Goal: Information Seeking & Learning: Learn about a topic

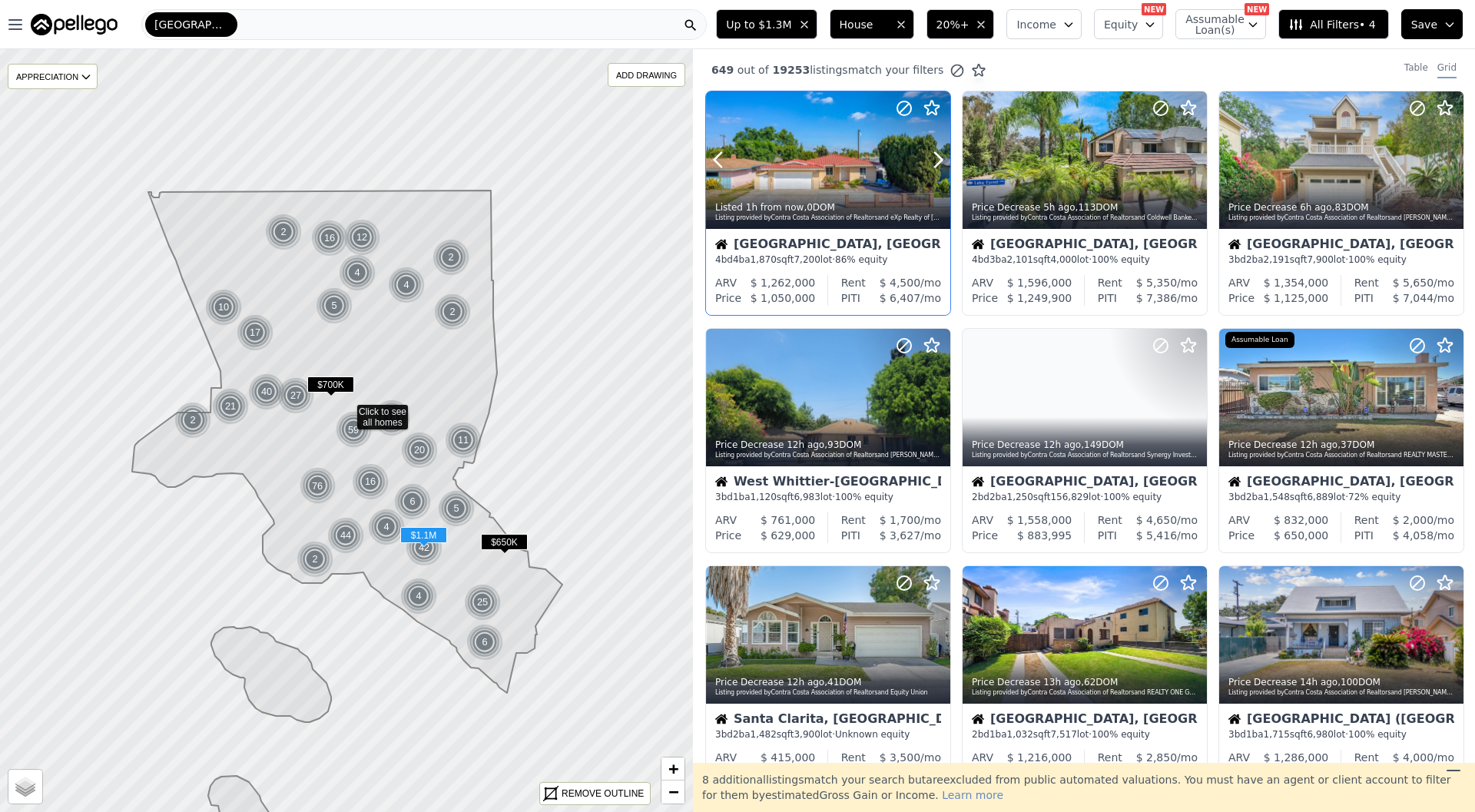
click at [798, 217] on div "Listing provided by Contra Costa Association of Realtors and eXp Realty of Cali…" at bounding box center [830, 218] width 227 height 9
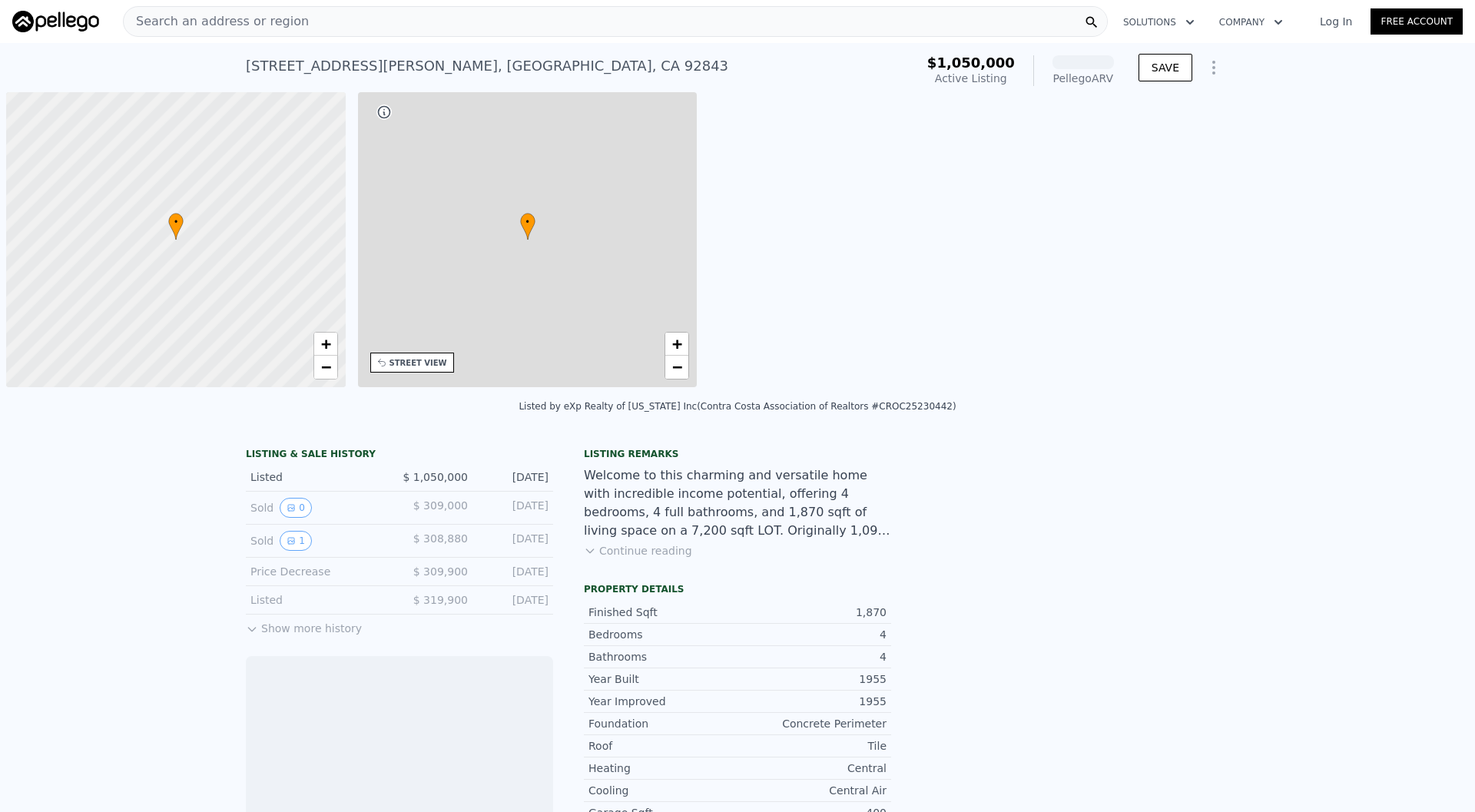
scroll to position [0, 6]
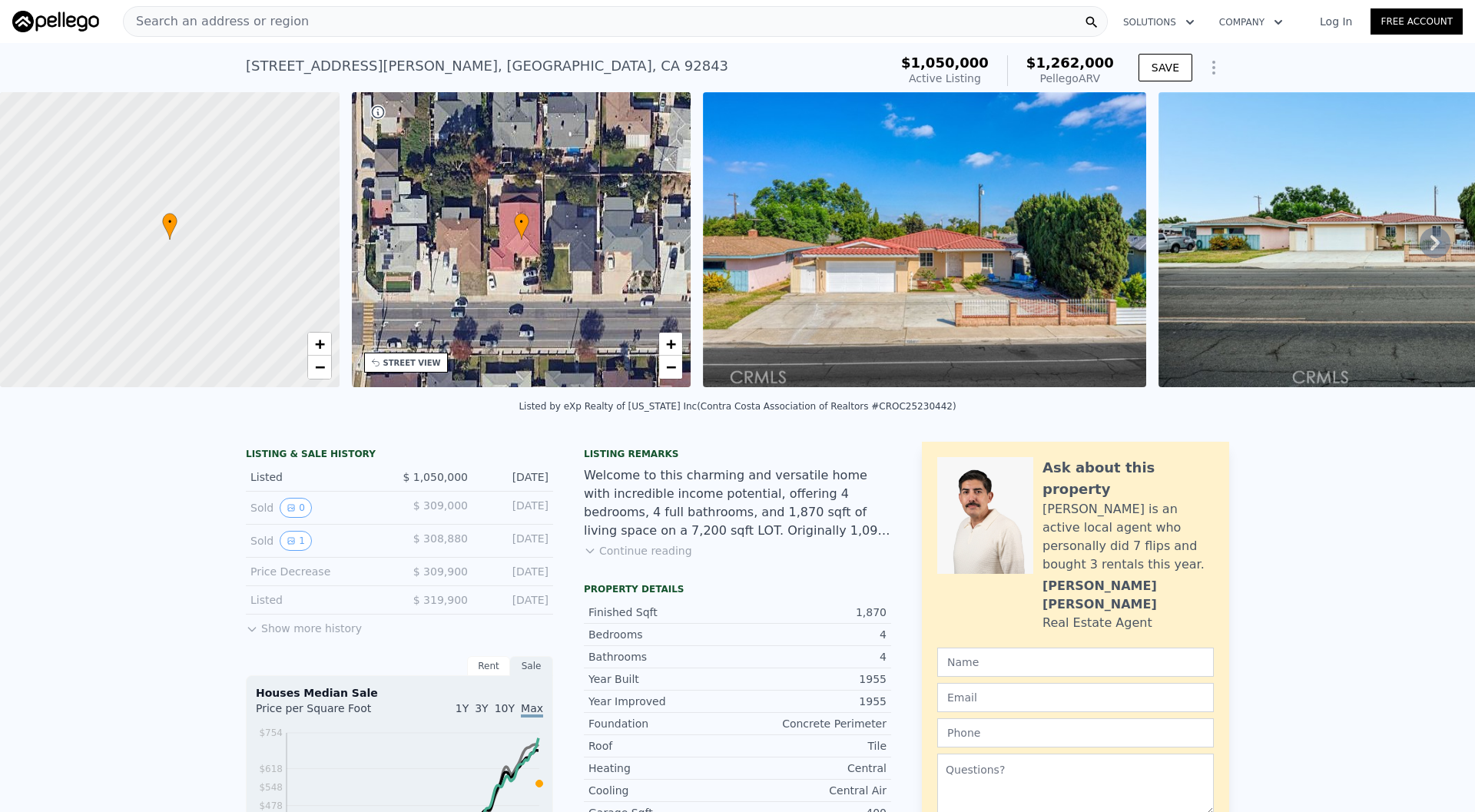
click at [533, 36] on div "Search an address or region" at bounding box center [615, 22] width 985 height 31
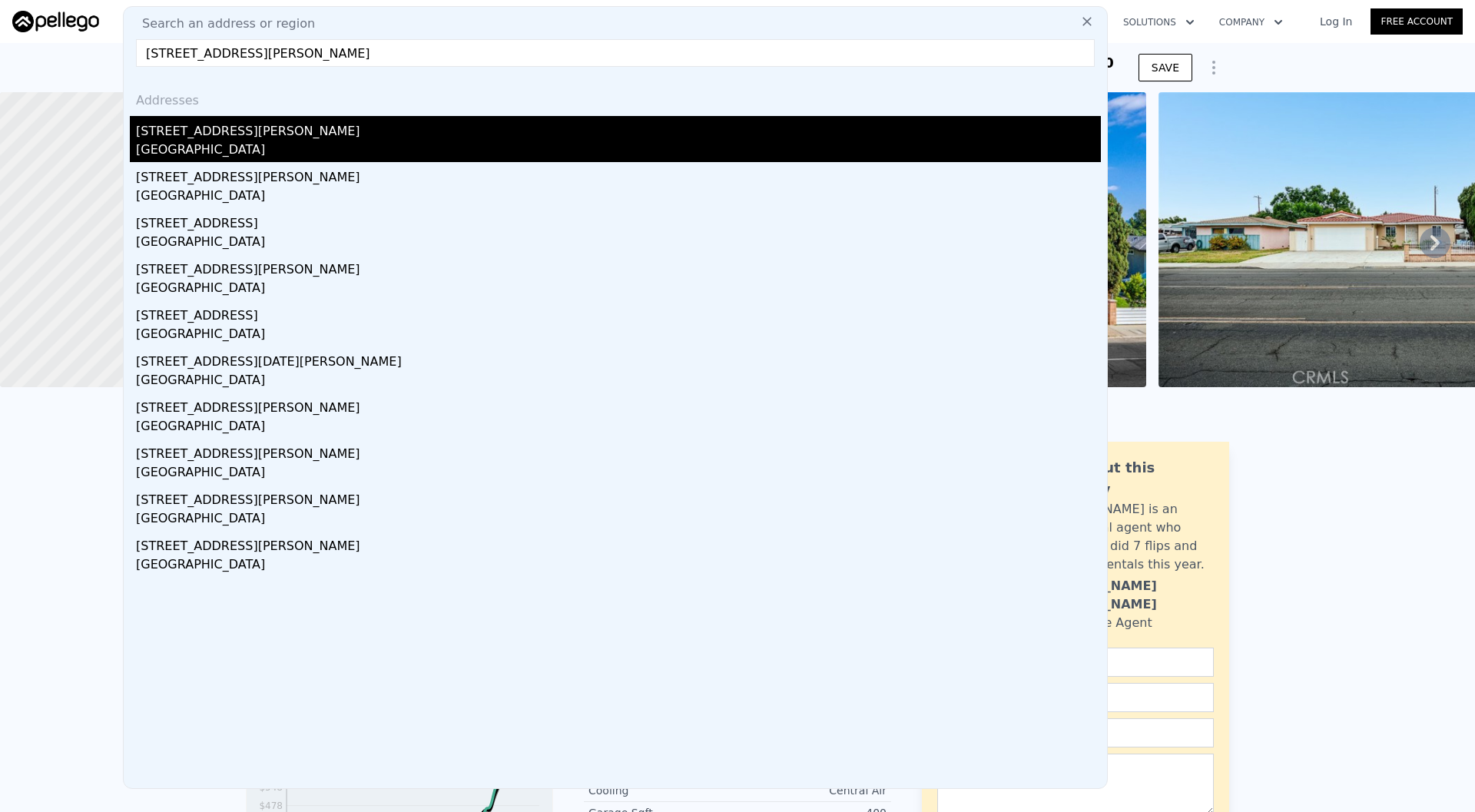
type input "10933 SAMPSON AVE, LYNWOOD, CA 90262"
click at [421, 149] on div "Lynwood, CA 90262" at bounding box center [618, 152] width 965 height 22
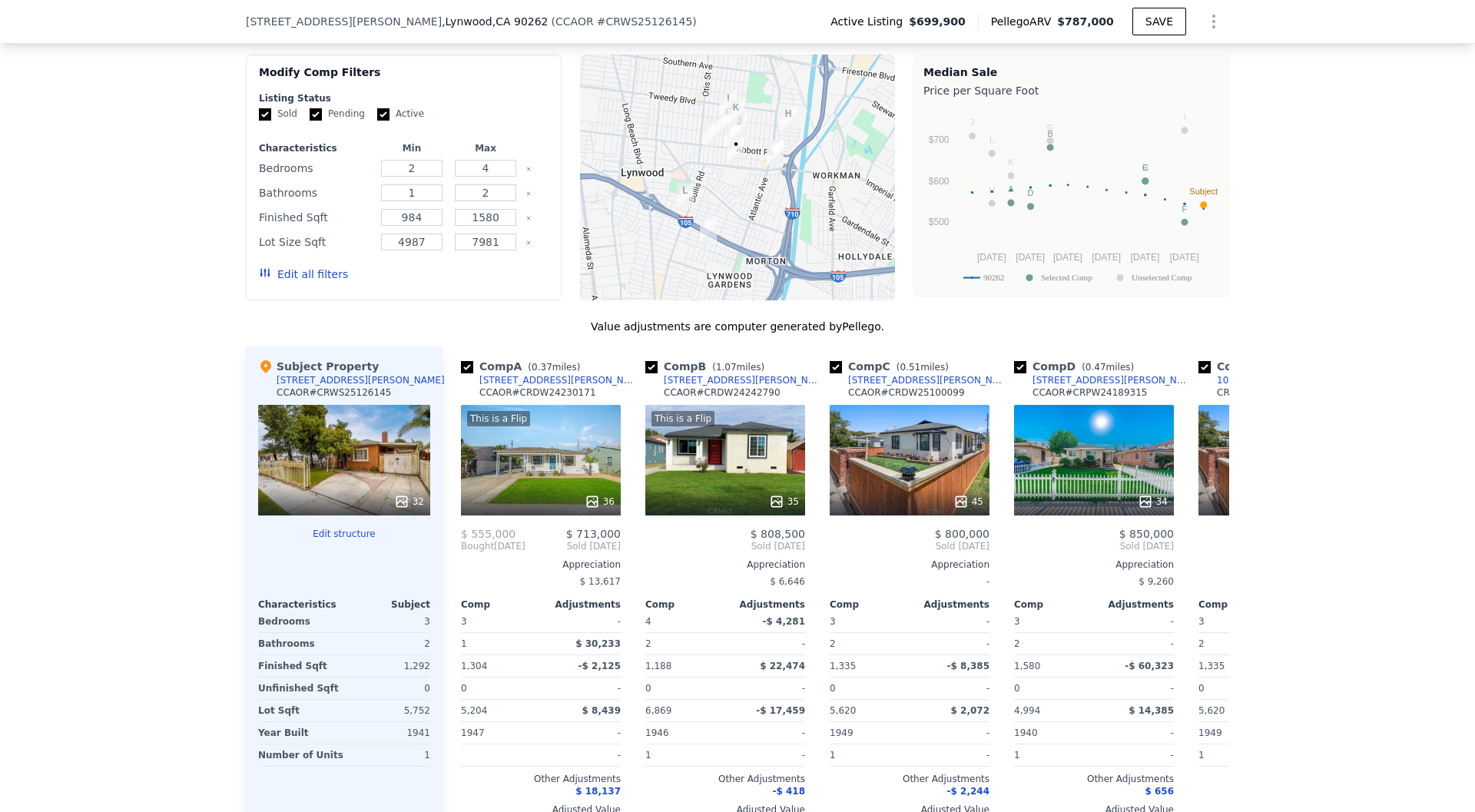
scroll to position [1381, 0]
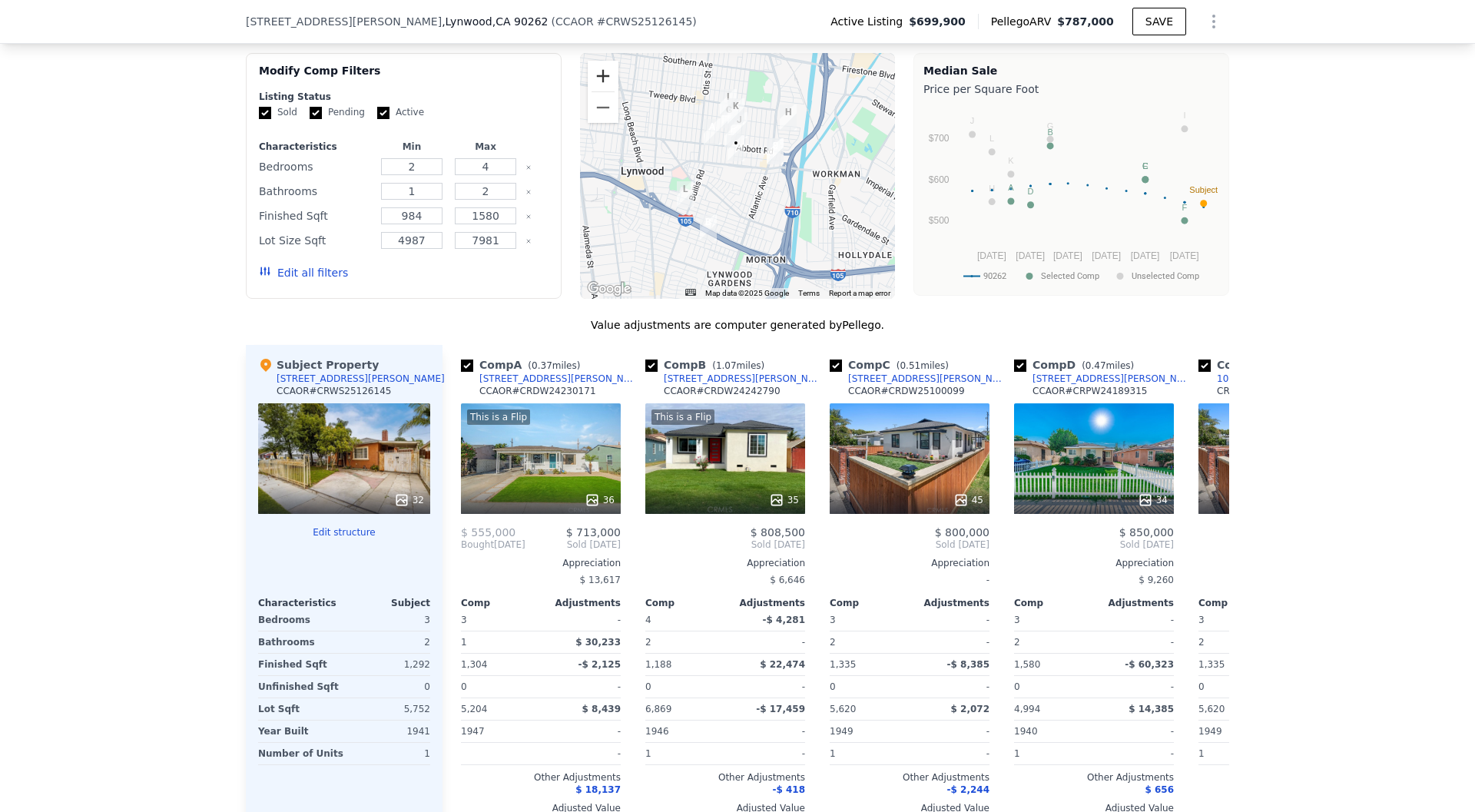
click at [598, 76] on button "Zoom in" at bounding box center [603, 76] width 31 height 31
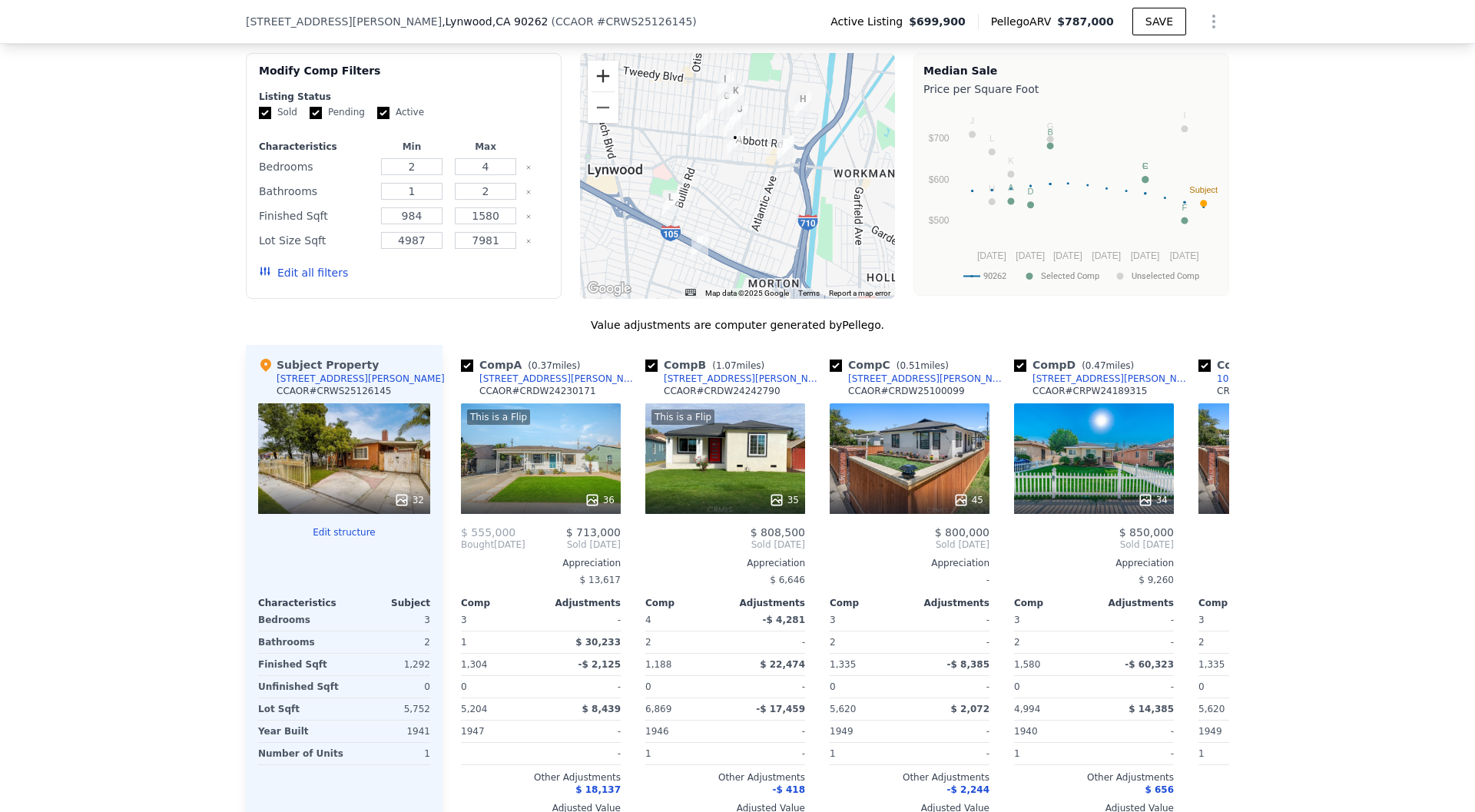
click at [598, 76] on button "Zoom in" at bounding box center [603, 76] width 31 height 31
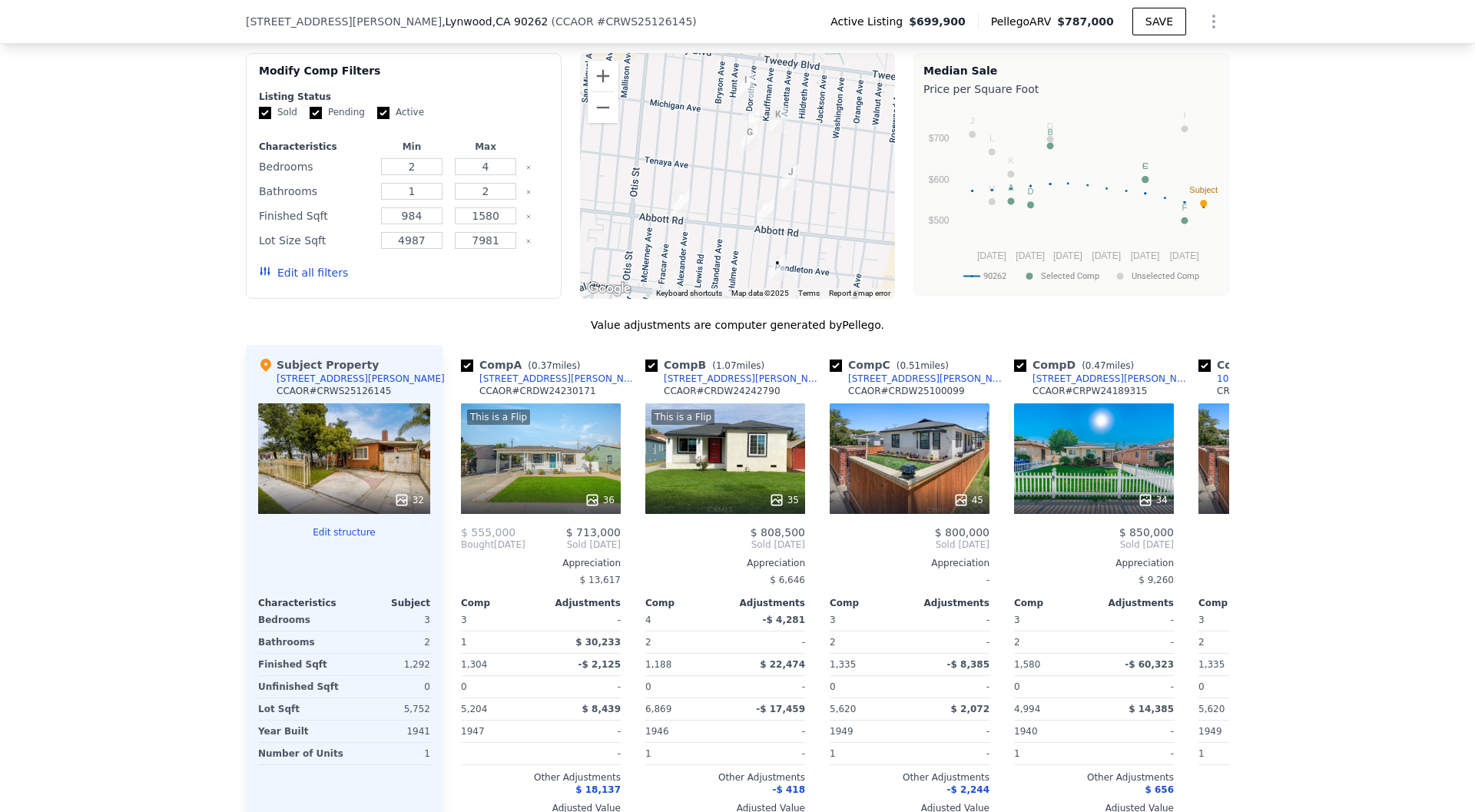
drag, startPoint x: 653, startPoint y: 79, endPoint x: 697, endPoint y: 251, distance: 177.5
click at [697, 251] on div at bounding box center [738, 176] width 316 height 245
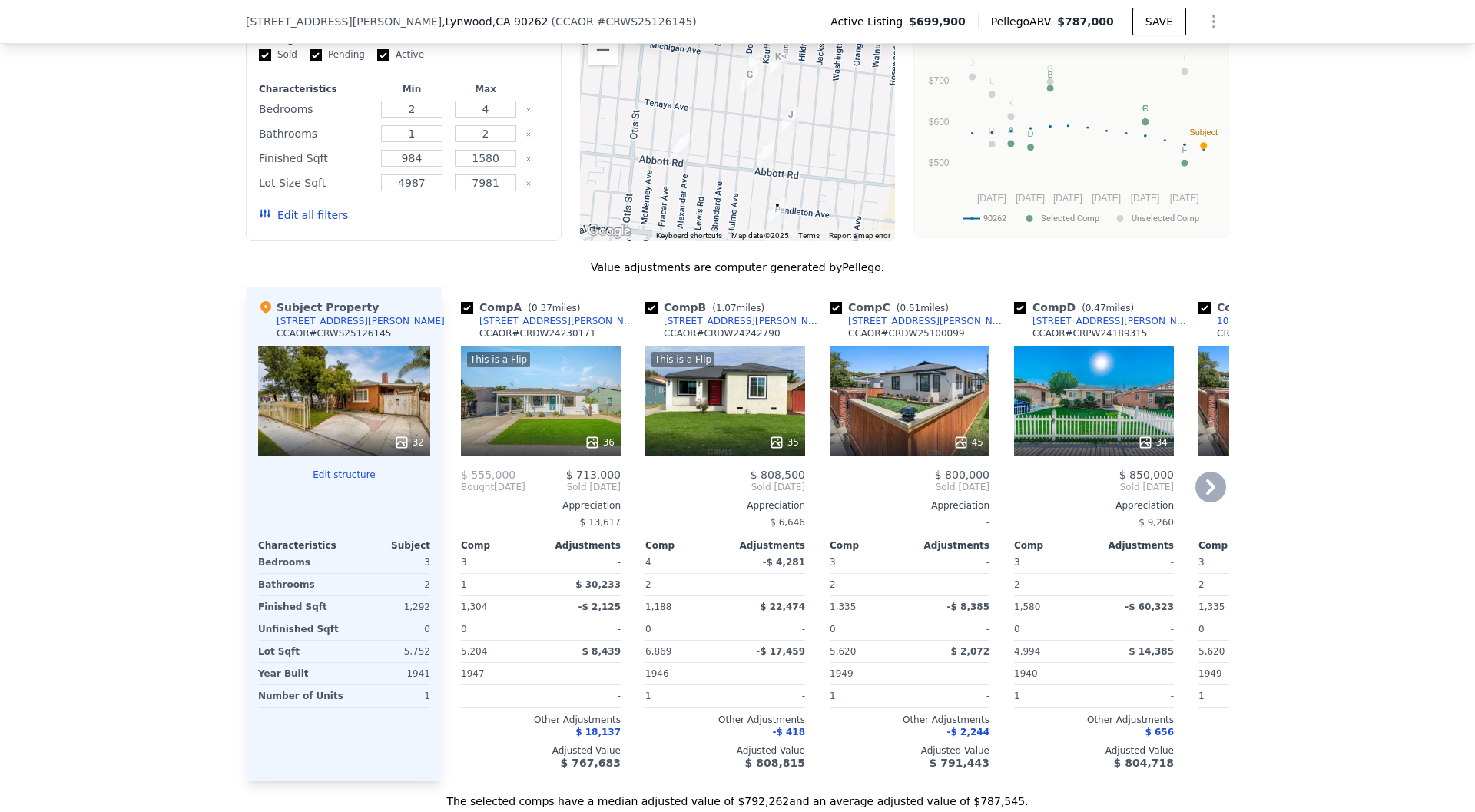
scroll to position [1451, 0]
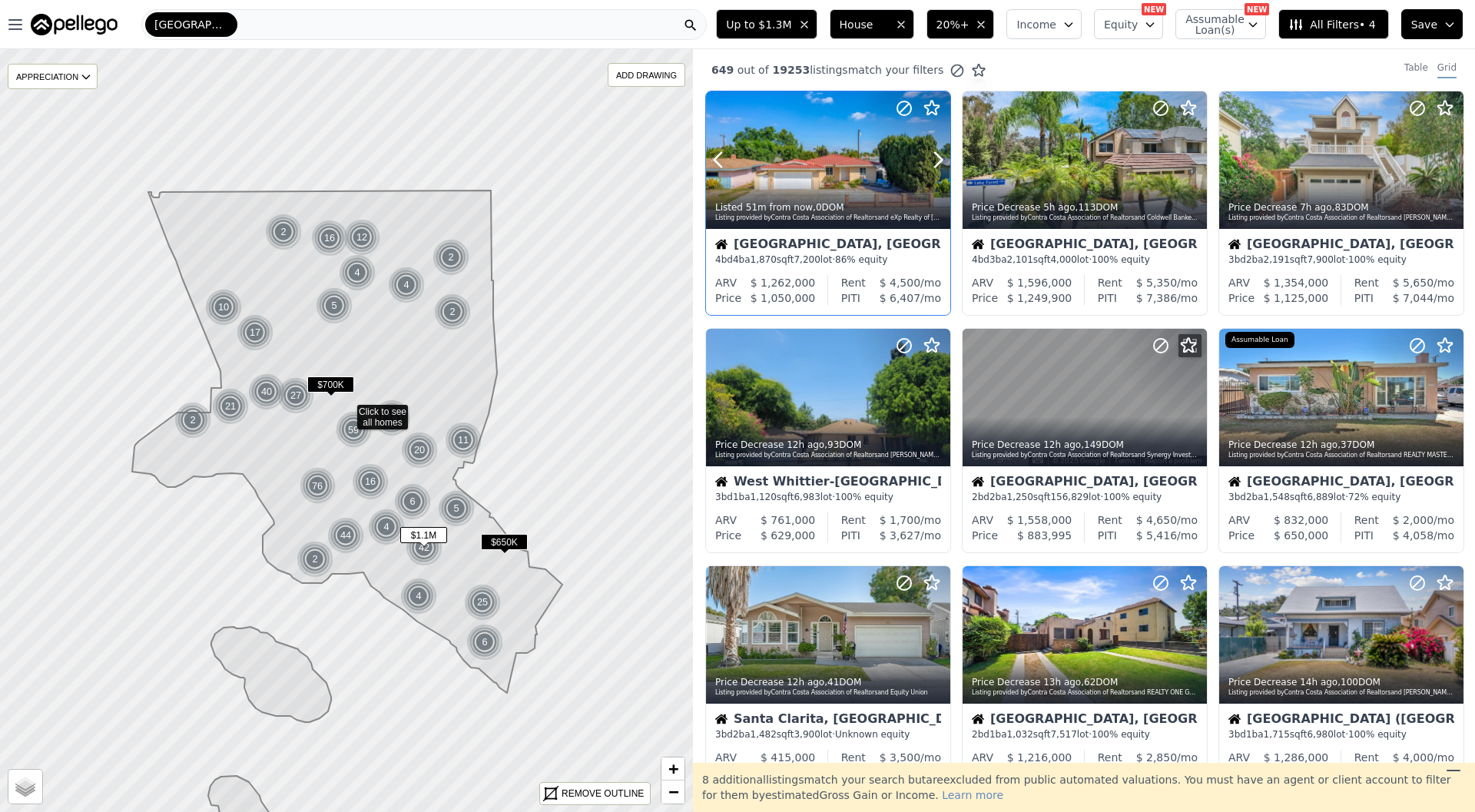
click at [788, 208] on time "51m from now" at bounding box center [780, 208] width 67 height 11
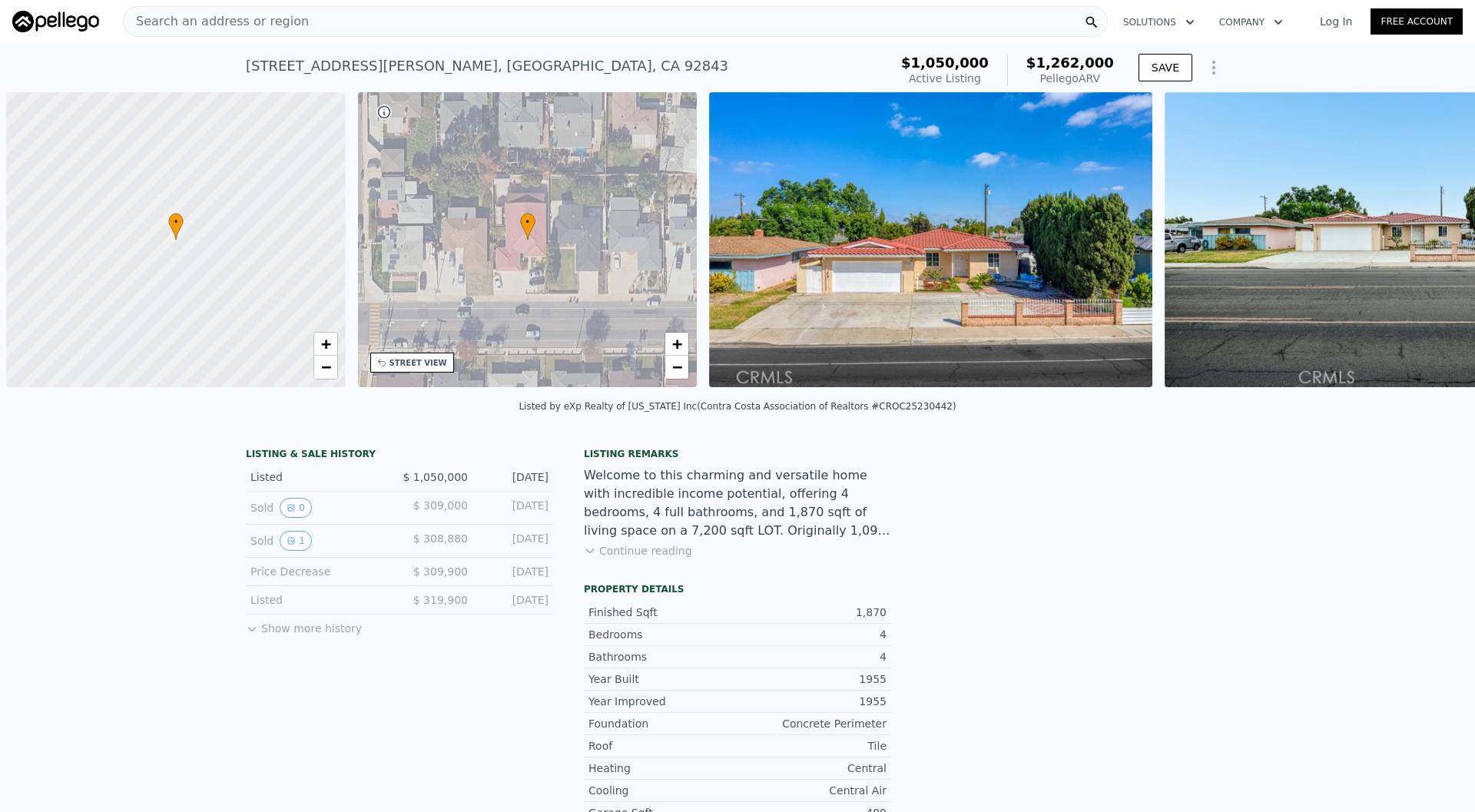
scroll to position [0, 6]
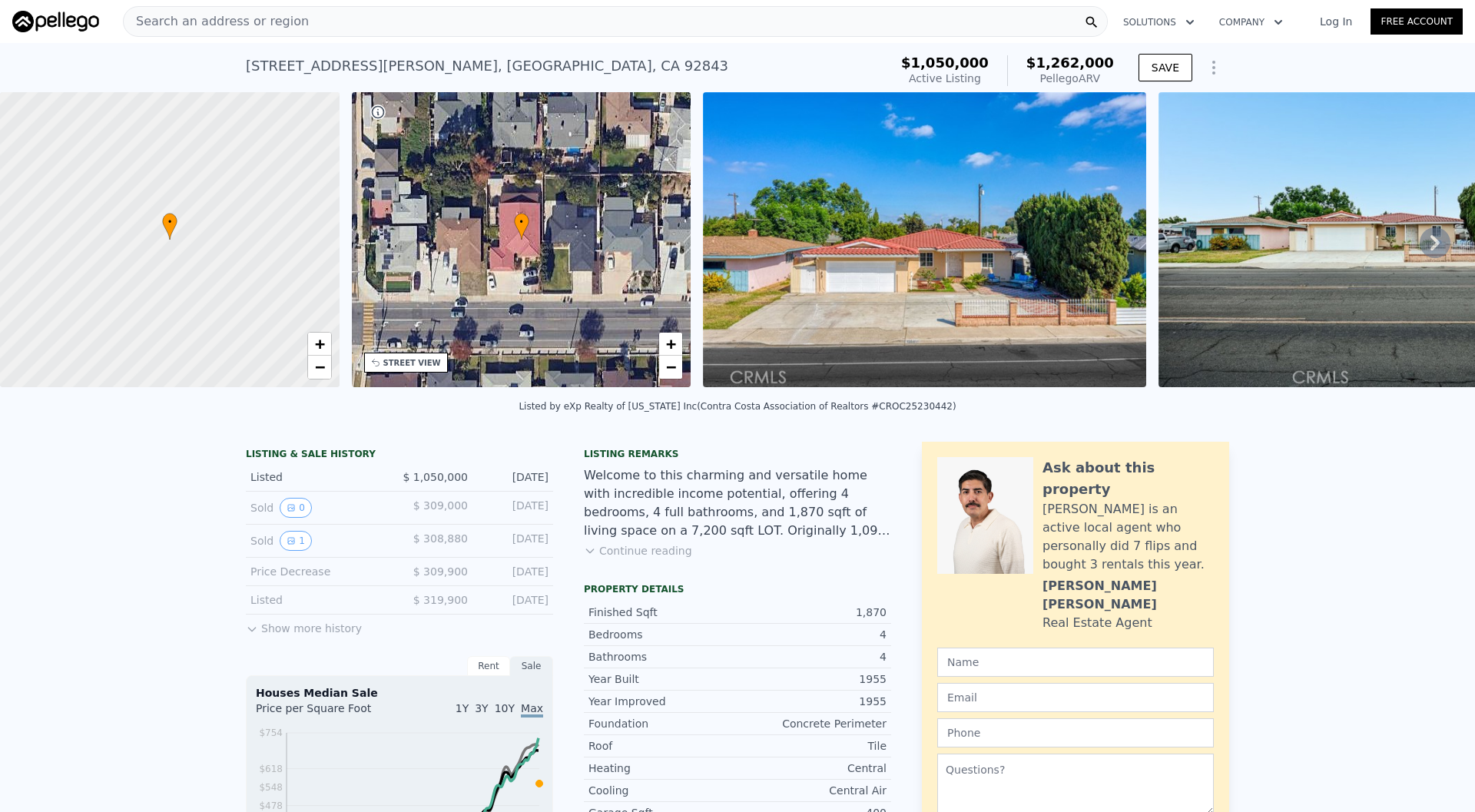
click at [697, 25] on div "Search an address or region" at bounding box center [615, 22] width 985 height 31
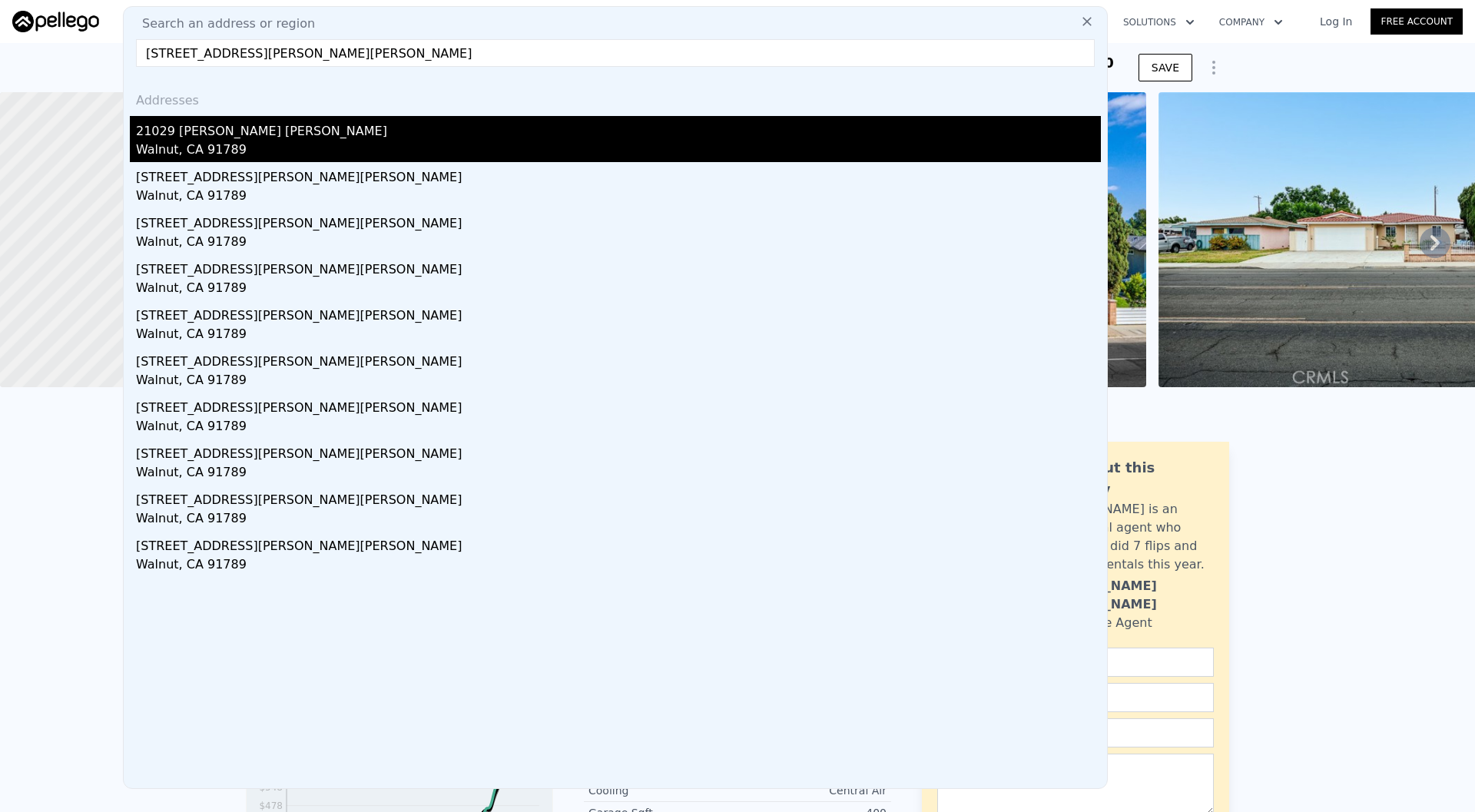
type input "[STREET_ADDRESS][PERSON_NAME][PERSON_NAME]"
click at [538, 118] on div "21029 [PERSON_NAME] [PERSON_NAME]" at bounding box center [618, 128] width 965 height 24
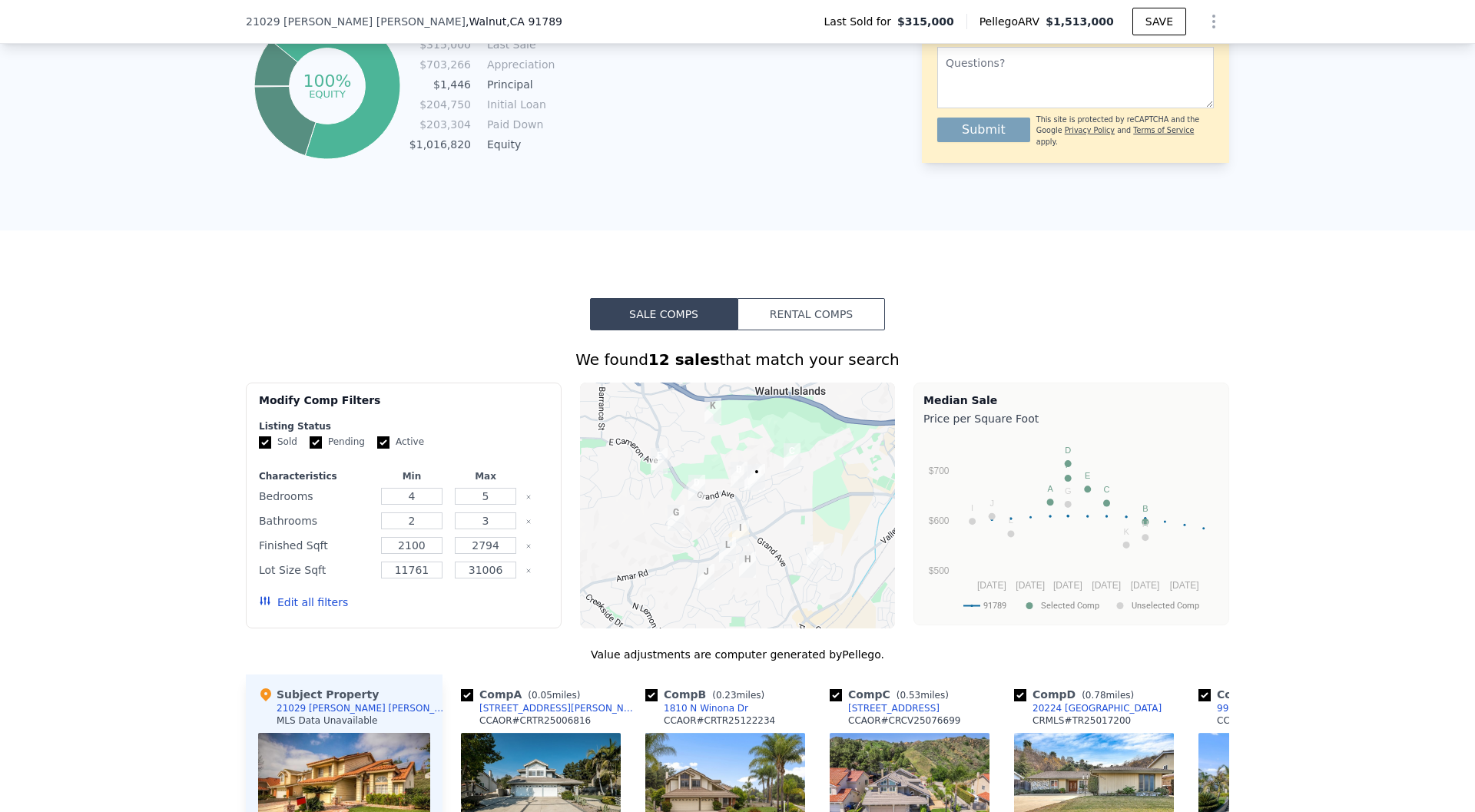
scroll to position [1089, 0]
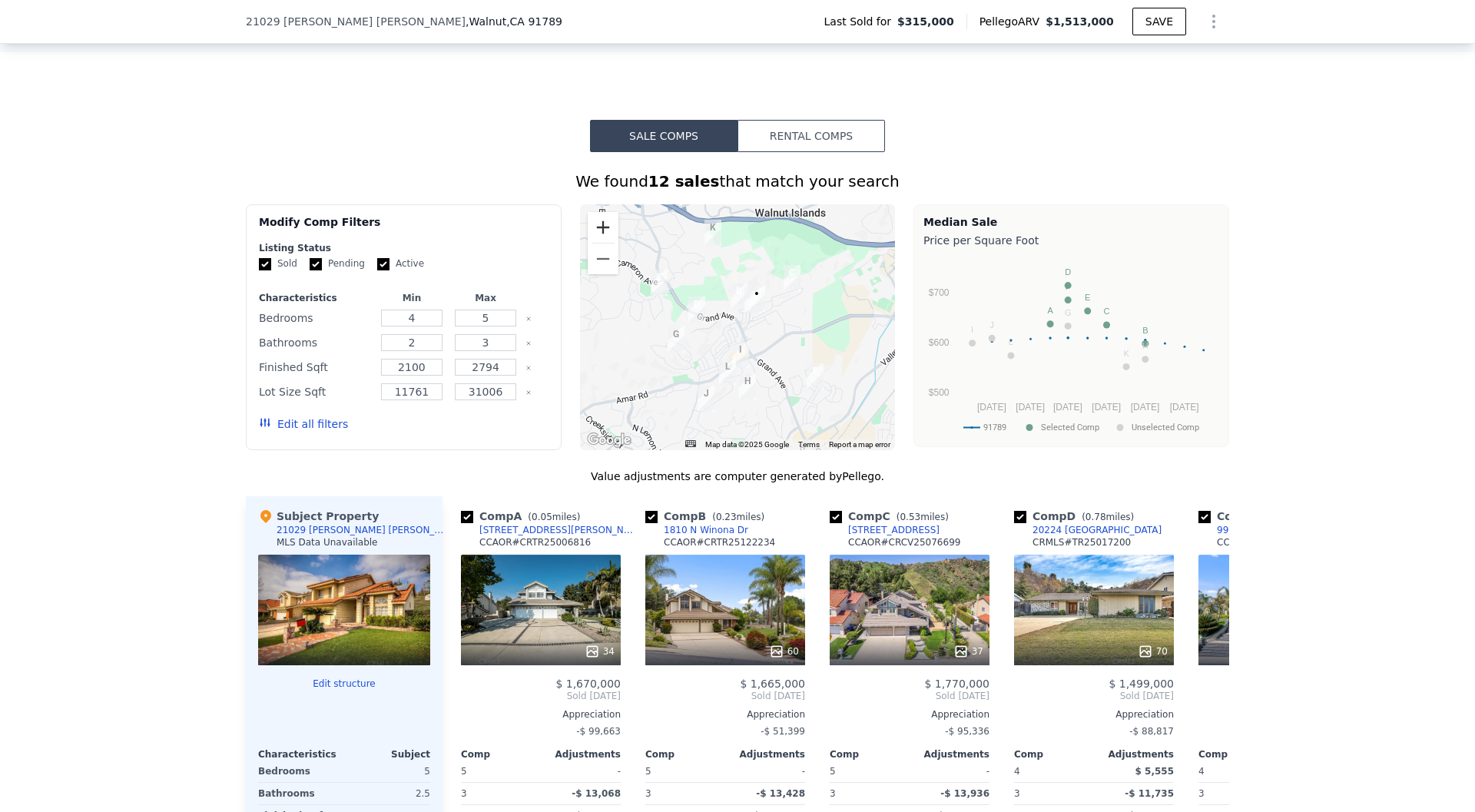
click at [607, 238] on button "Zoom in" at bounding box center [603, 227] width 31 height 31
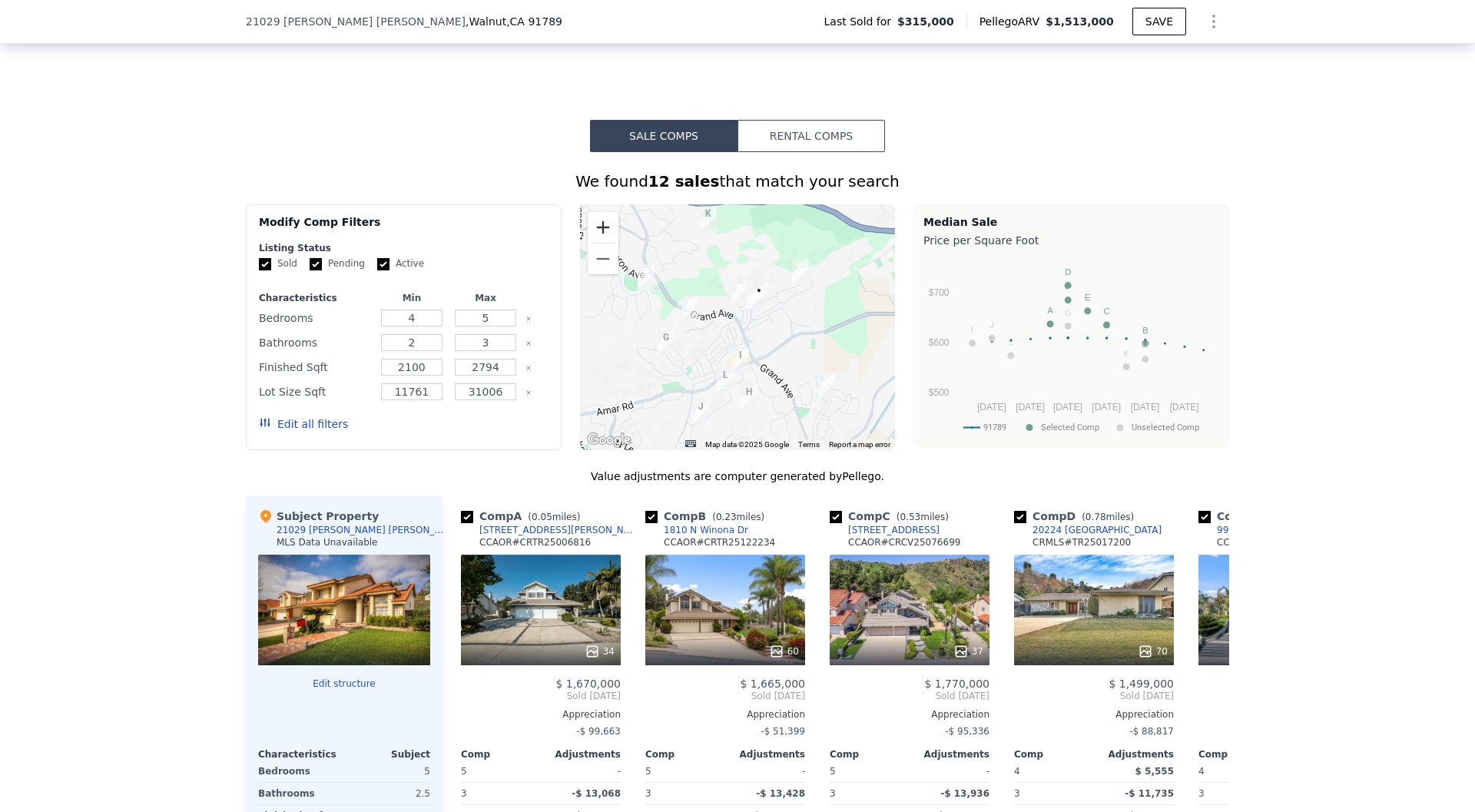
click at [607, 238] on button "Zoom in" at bounding box center [603, 227] width 31 height 31
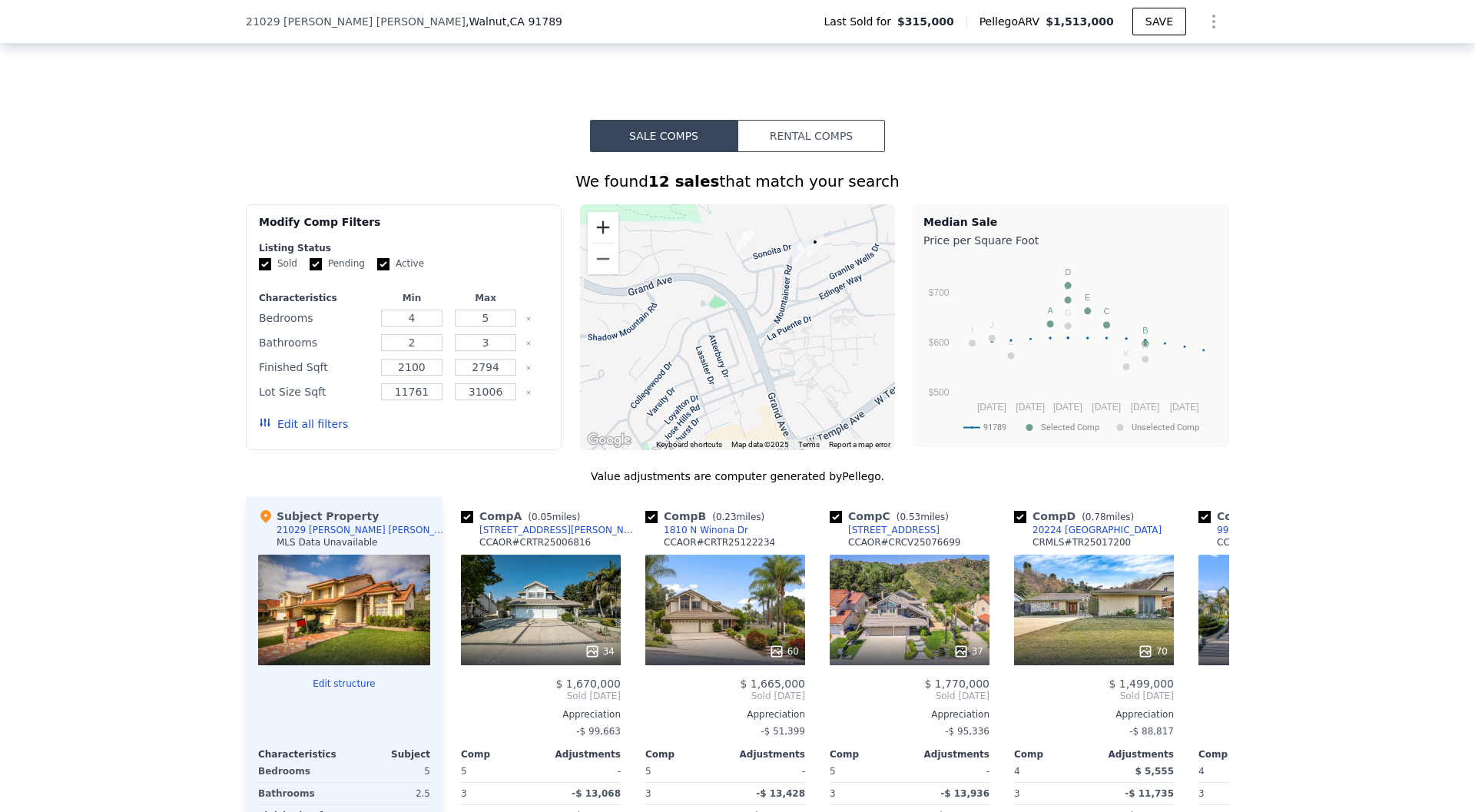
click at [607, 238] on button "Zoom in" at bounding box center [603, 227] width 31 height 31
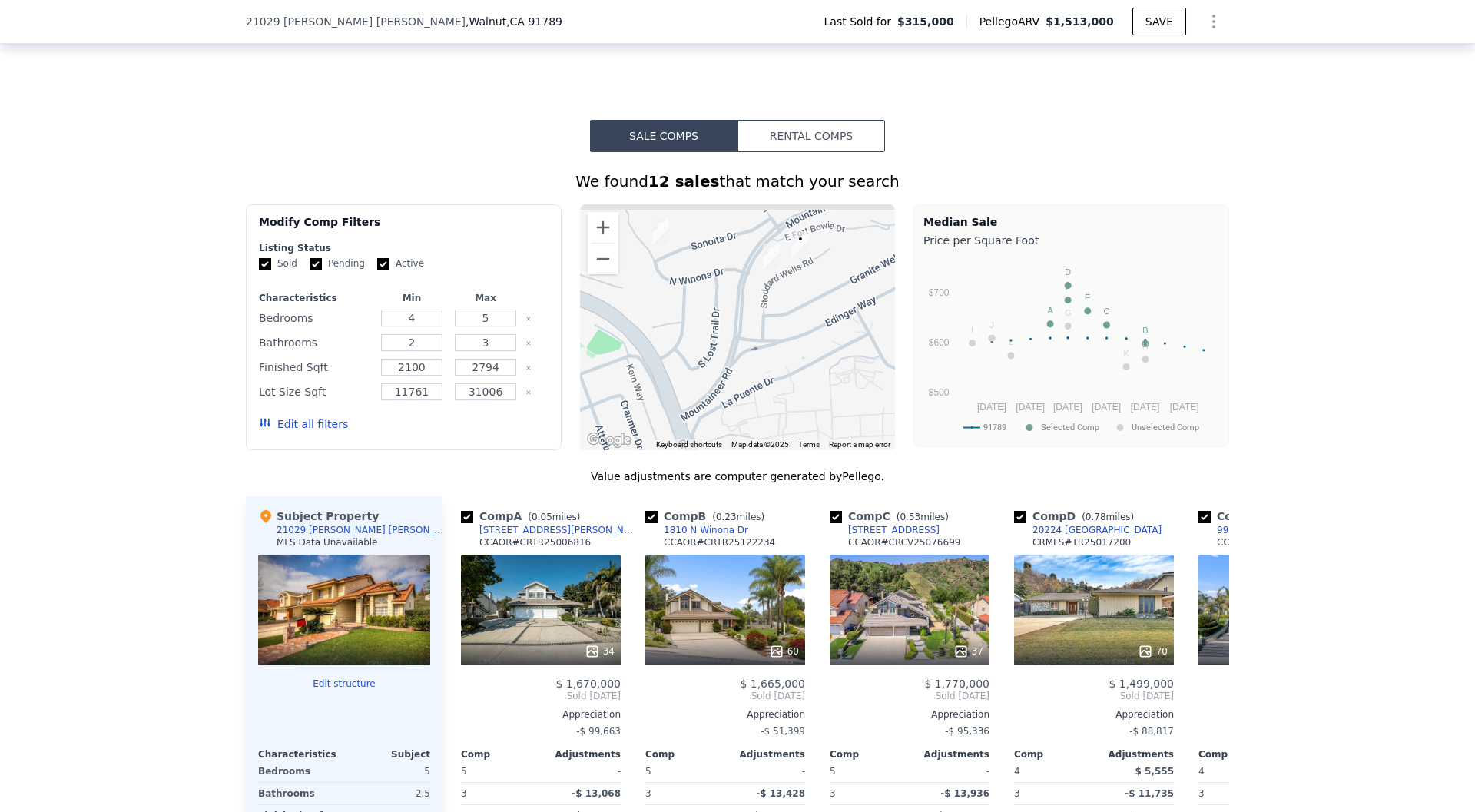
drag, startPoint x: 773, startPoint y: 259, endPoint x: 676, endPoint y: 325, distance: 117.3
click at [676, 325] on div at bounding box center [738, 327] width 316 height 245
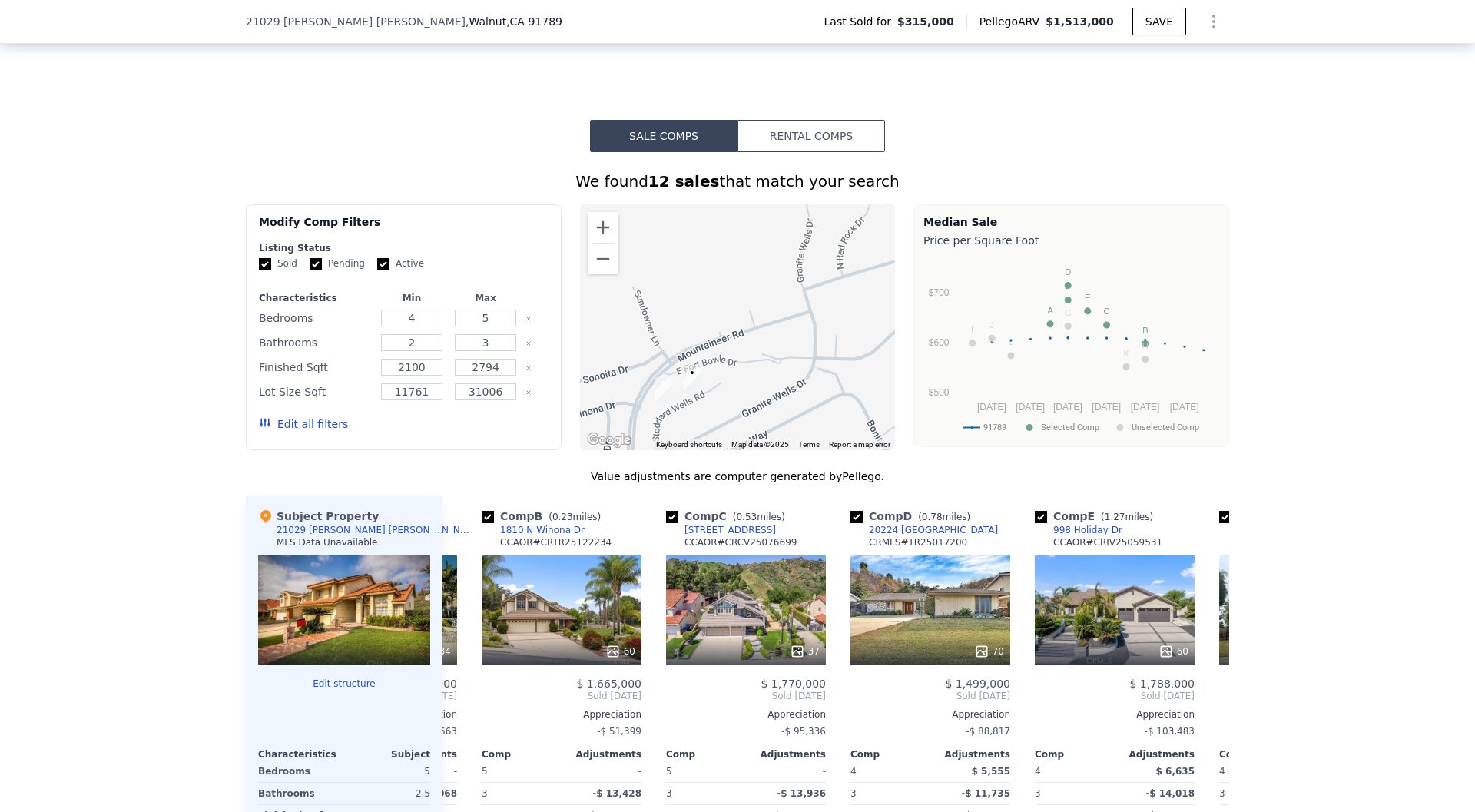
drag, startPoint x: 702, startPoint y: 240, endPoint x: 589, endPoint y: 374, distance: 175.3
click at [589, 376] on div at bounding box center [738, 327] width 316 height 245
click at [613, 260] on button "Zoom out" at bounding box center [603, 259] width 31 height 31
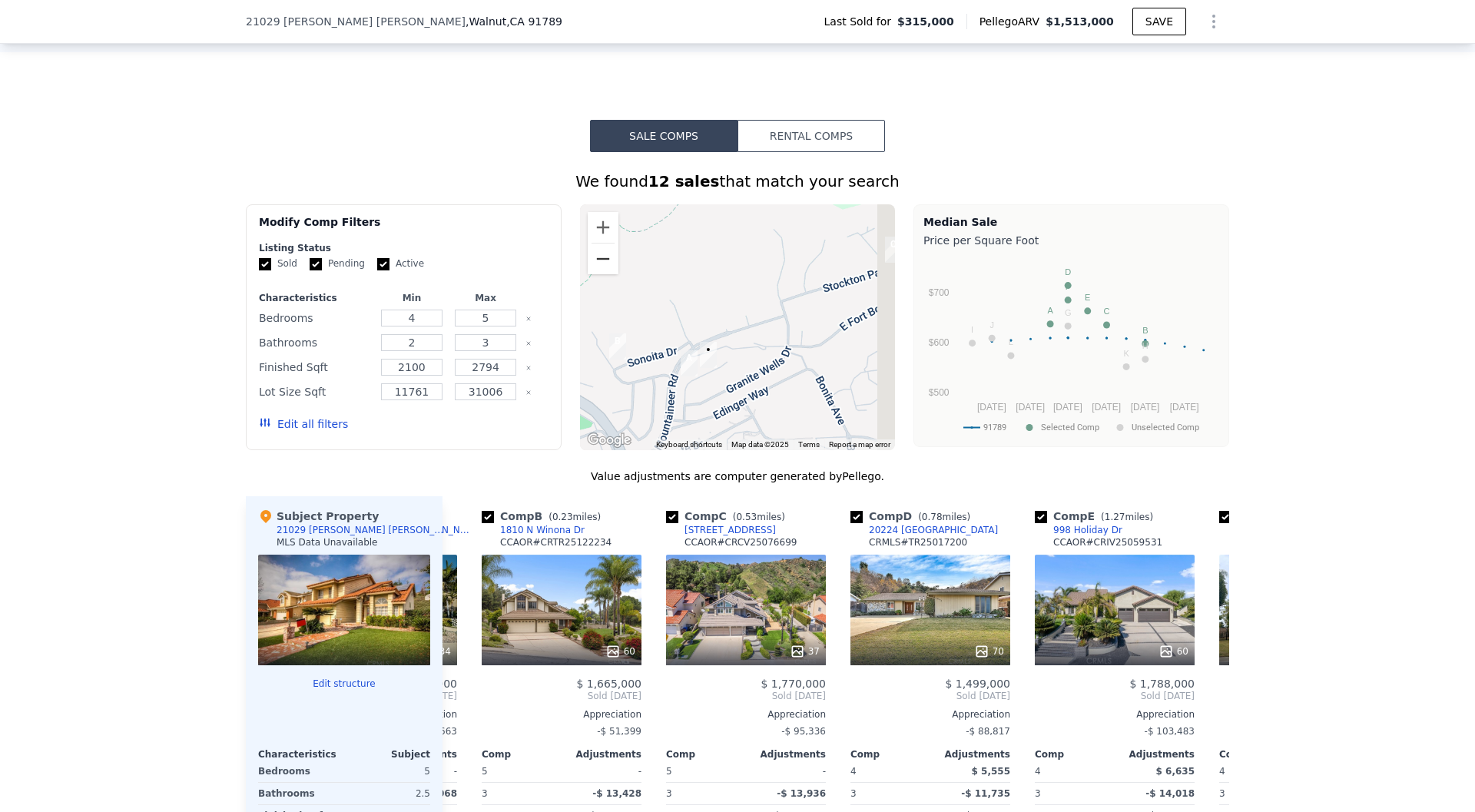
click at [613, 260] on button "Zoom out" at bounding box center [603, 259] width 31 height 31
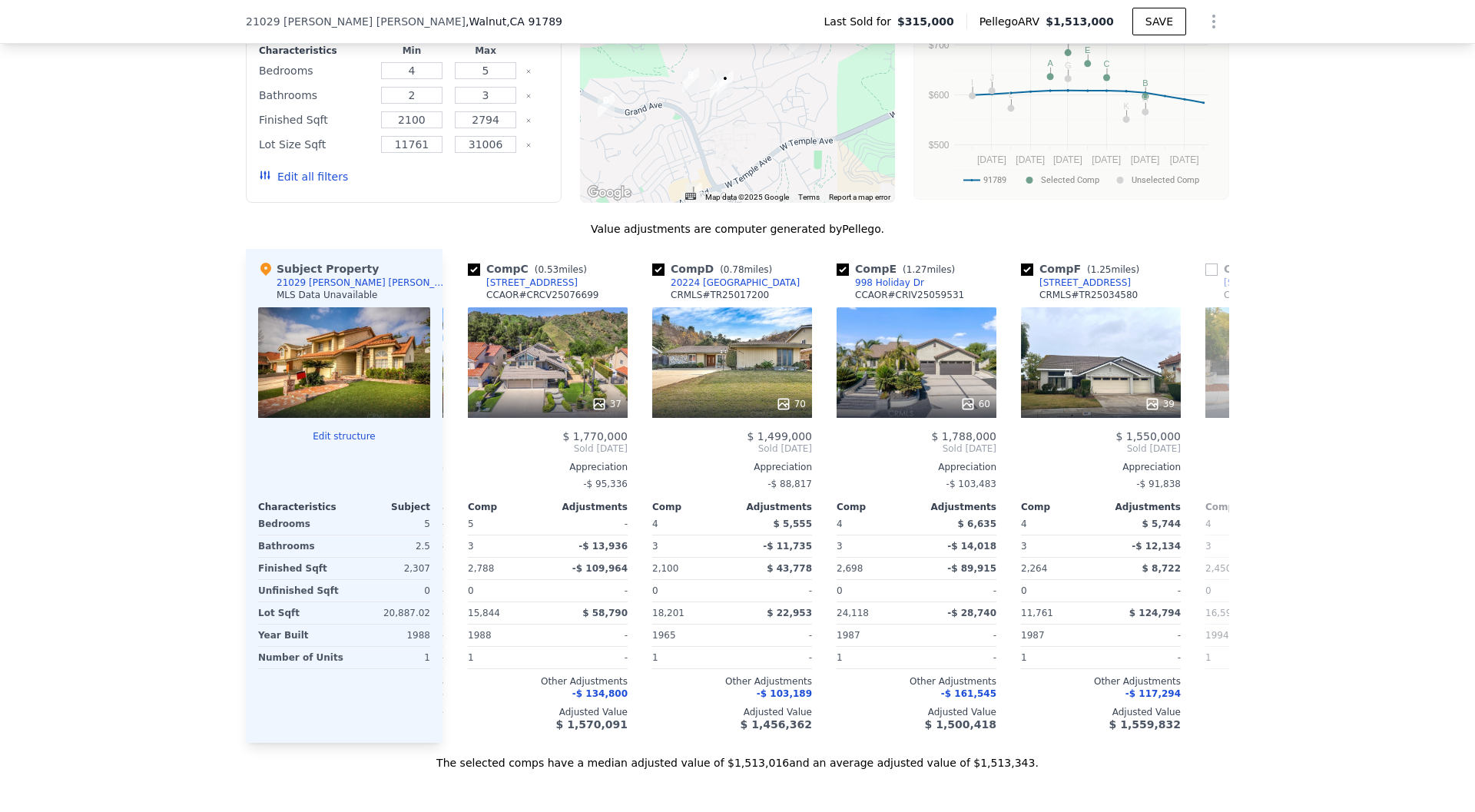
scroll to position [0, 365]
